Goal: Task Accomplishment & Management: Manage account settings

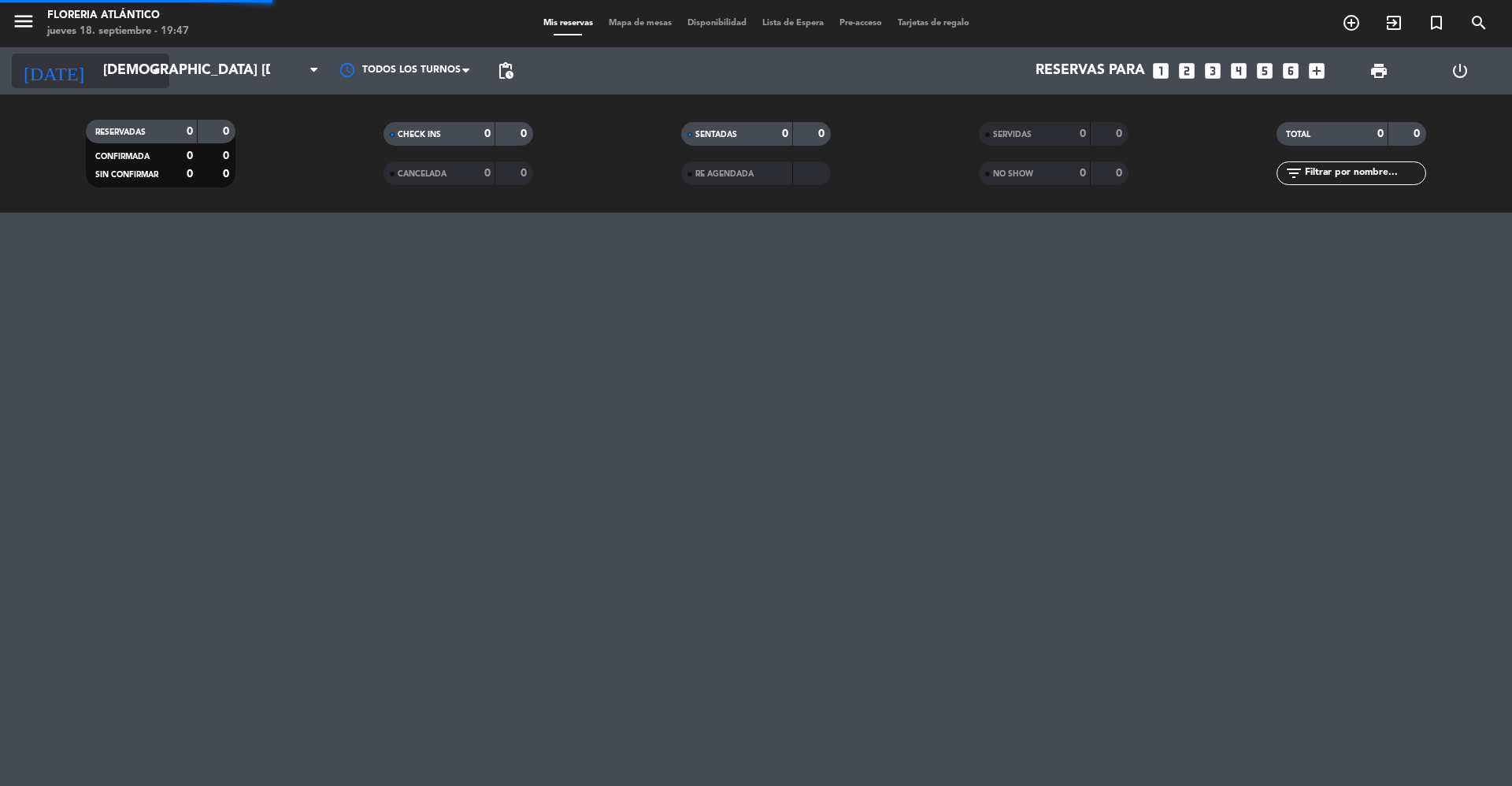
click at [95, 72] on input "[DEMOGRAPHIC_DATA] [DATE]" at bounding box center [186, 71] width 183 height 32
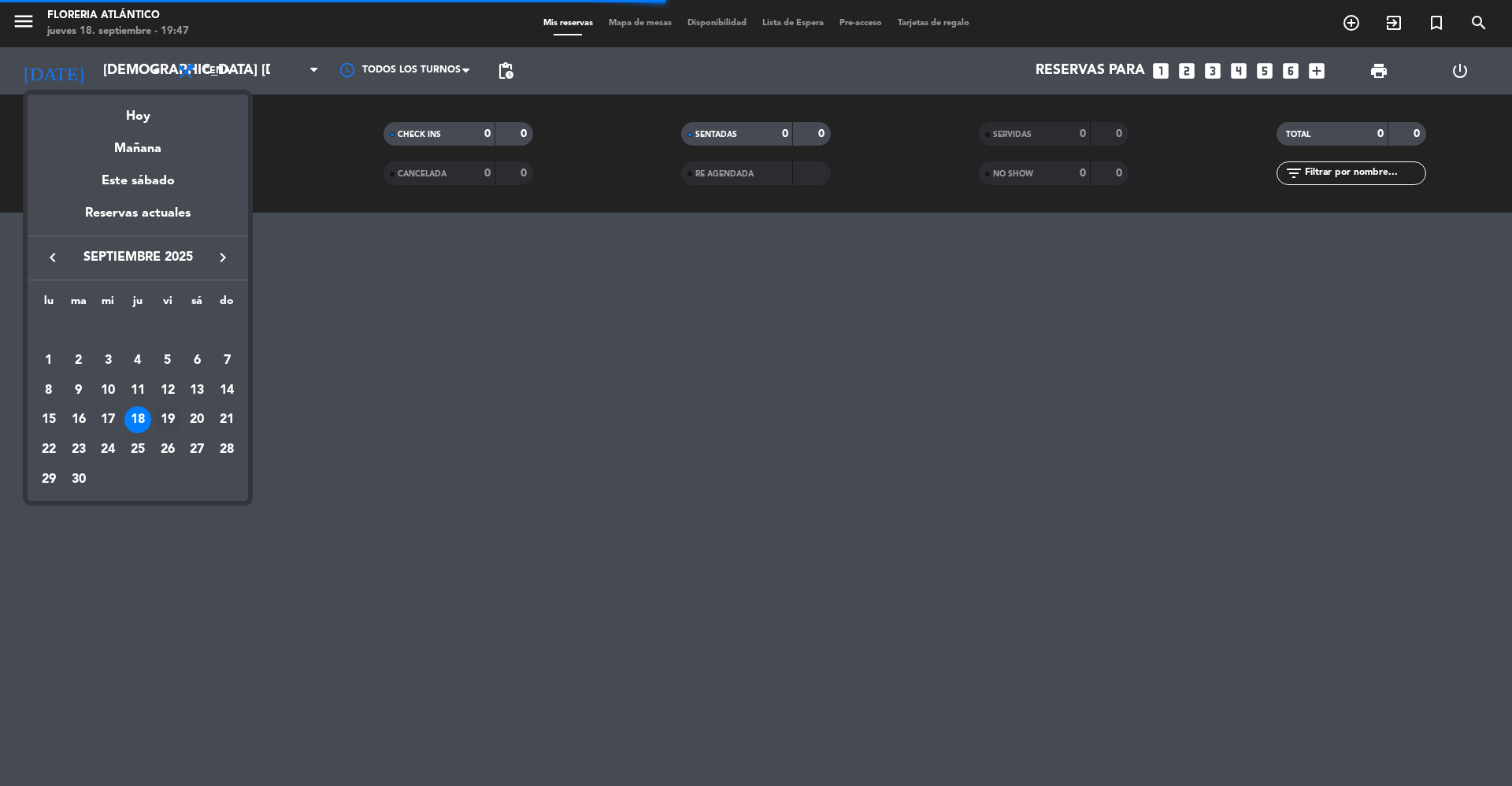
click at [173, 423] on div "19" at bounding box center [167, 419] width 27 height 27
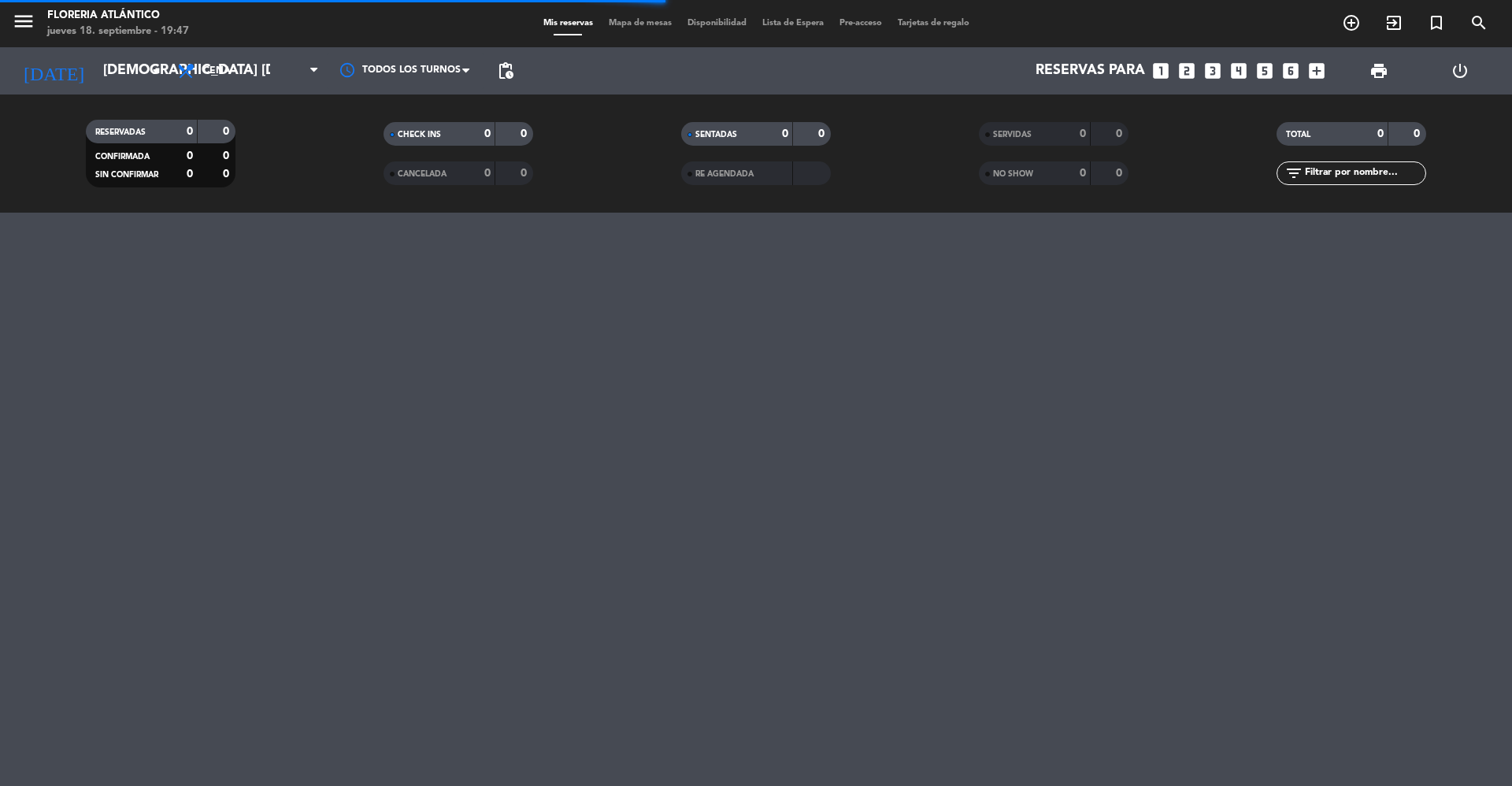
type input "vie. [DATE]"
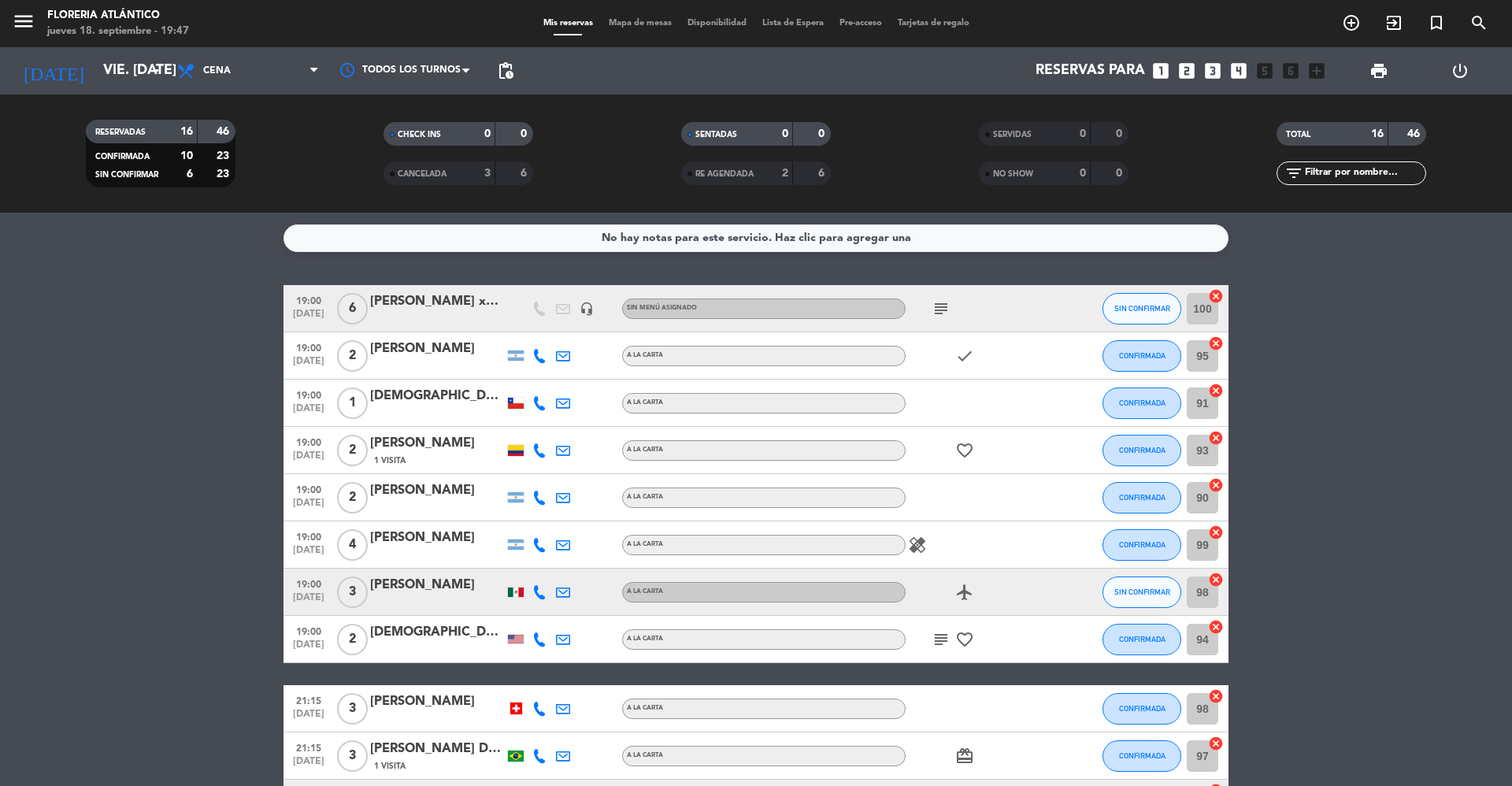
click at [628, 26] on span "Mapa de mesas" at bounding box center [640, 23] width 79 height 9
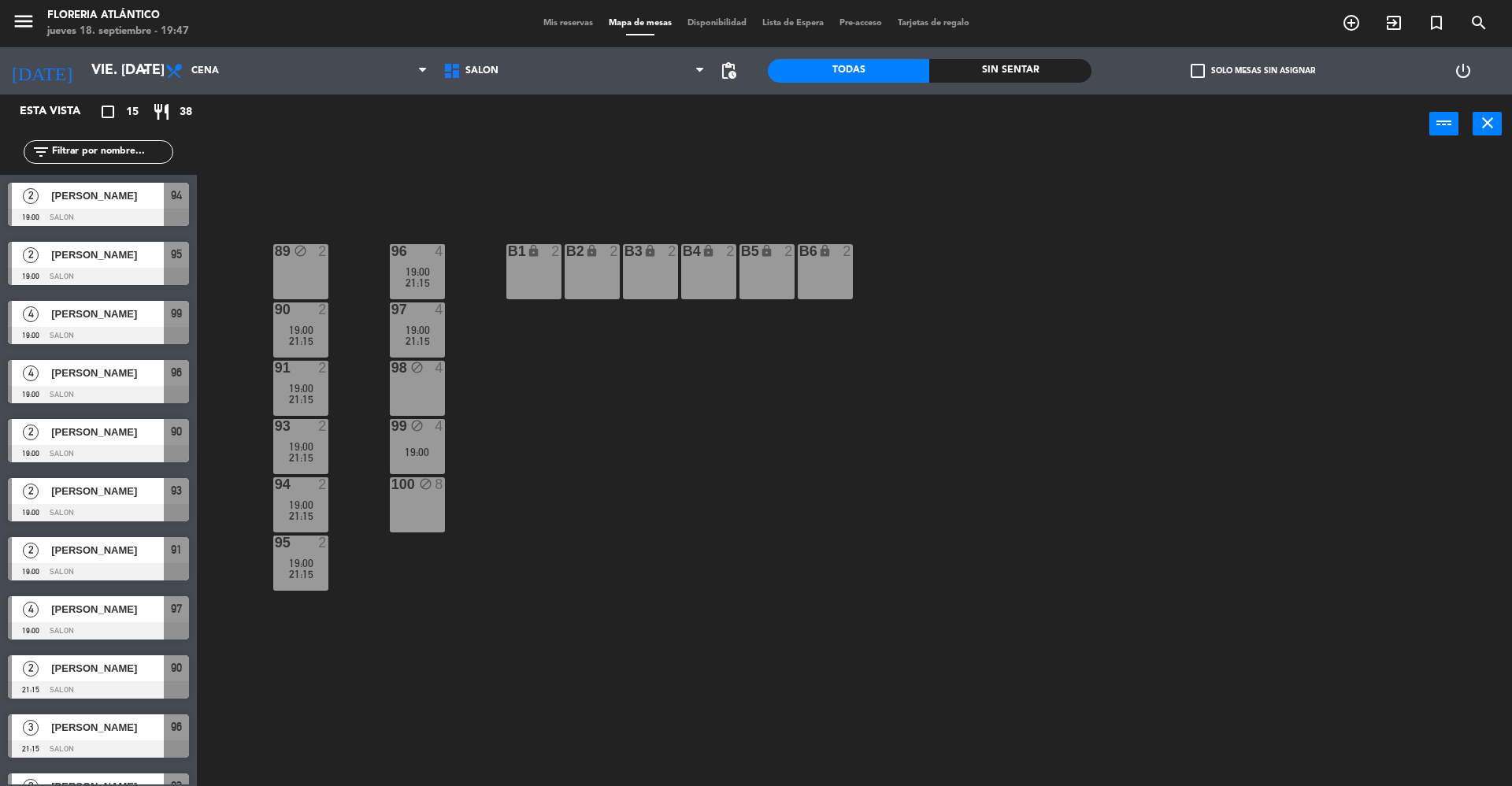
click at [584, 22] on span "Mis reservas" at bounding box center [568, 23] width 65 height 9
